Goal: Task Accomplishment & Management: Complete application form

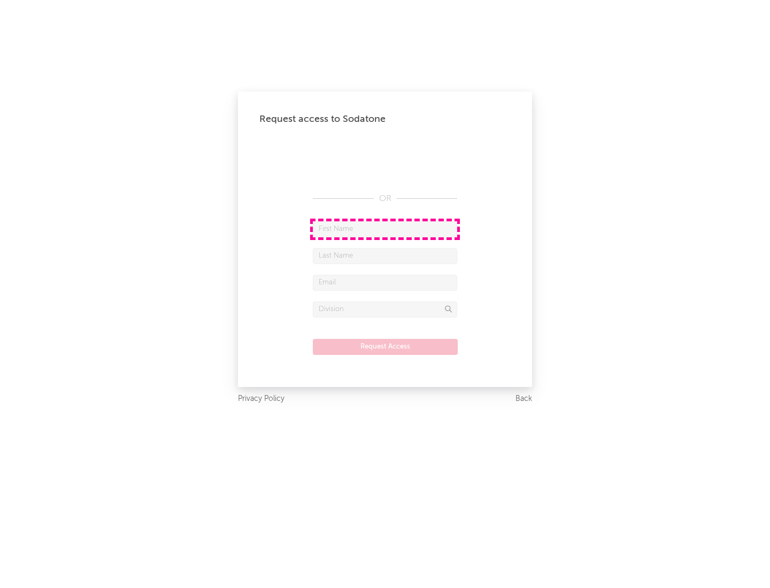
click at [385, 229] on input "text" at bounding box center [385, 229] width 144 height 16
type input "[PERSON_NAME]"
click at [385, 255] on input "text" at bounding box center [385, 256] width 144 height 16
type input "[PERSON_NAME]"
click at [385, 282] on input "text" at bounding box center [385, 283] width 144 height 16
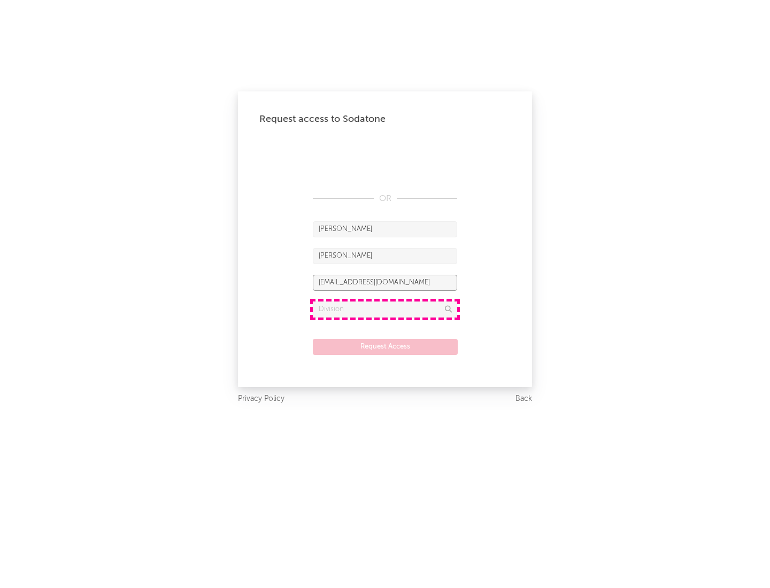
type input "[EMAIL_ADDRESS][DOMAIN_NAME]"
click at [385, 309] on input "text" at bounding box center [385, 309] width 144 height 16
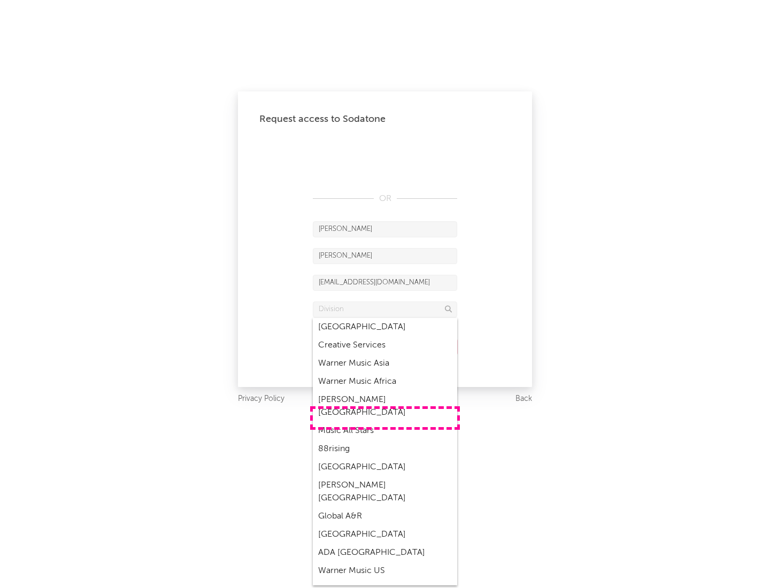
click at [385, 422] on div "Music All Stars" at bounding box center [385, 431] width 144 height 18
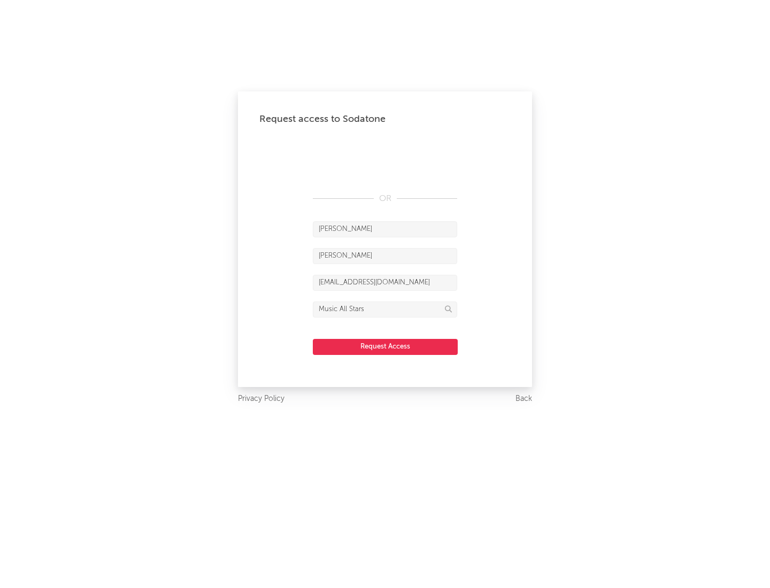
type input "Music All Stars"
click at [385, 346] on button "Request Access" at bounding box center [385, 347] width 145 height 16
